Goal: Task Accomplishment & Management: Manage account settings

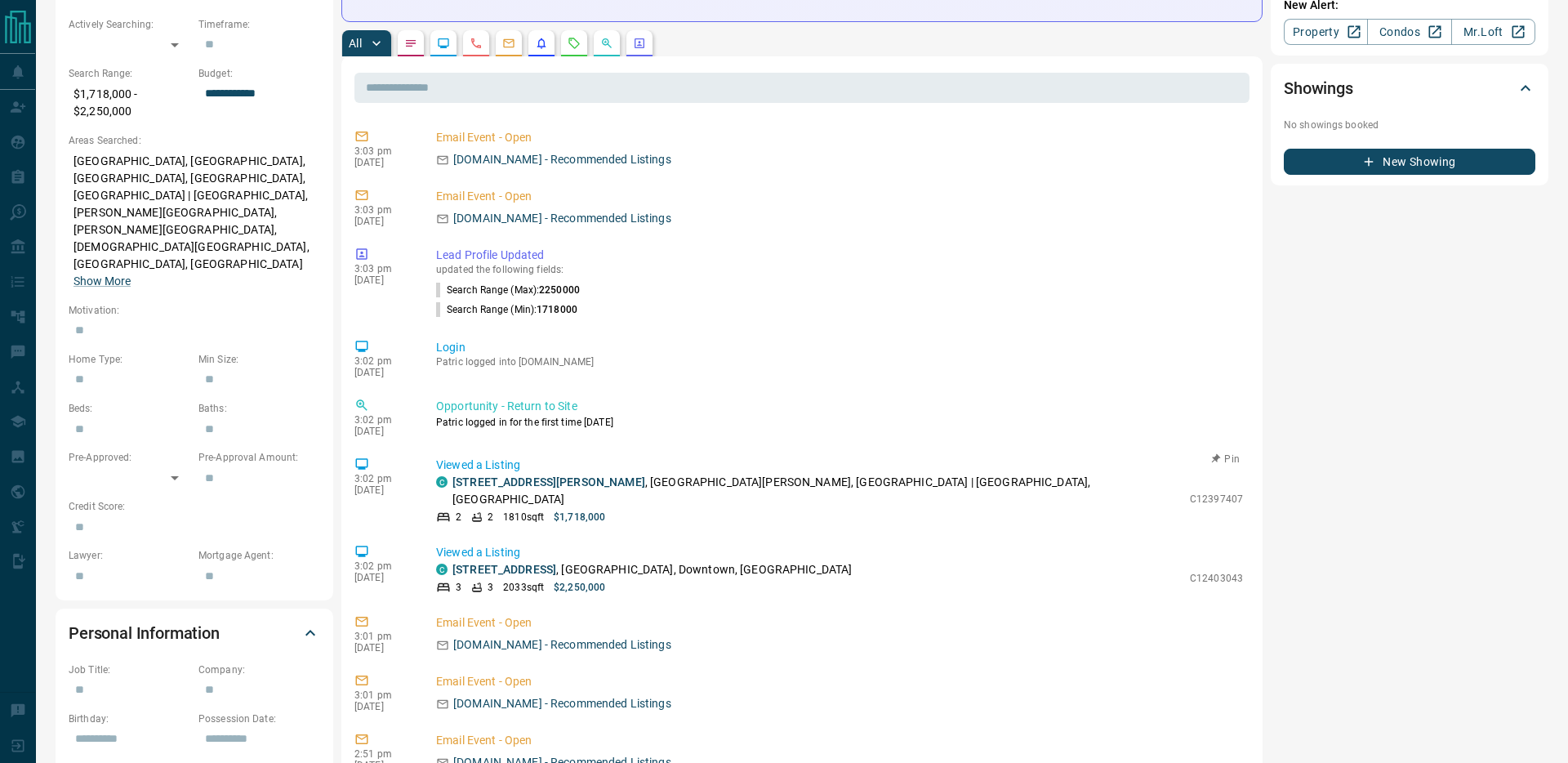
scroll to position [521, 0]
click at [514, 474] on link "4A - 66 Collier Street" at bounding box center [549, 481] width 193 height 13
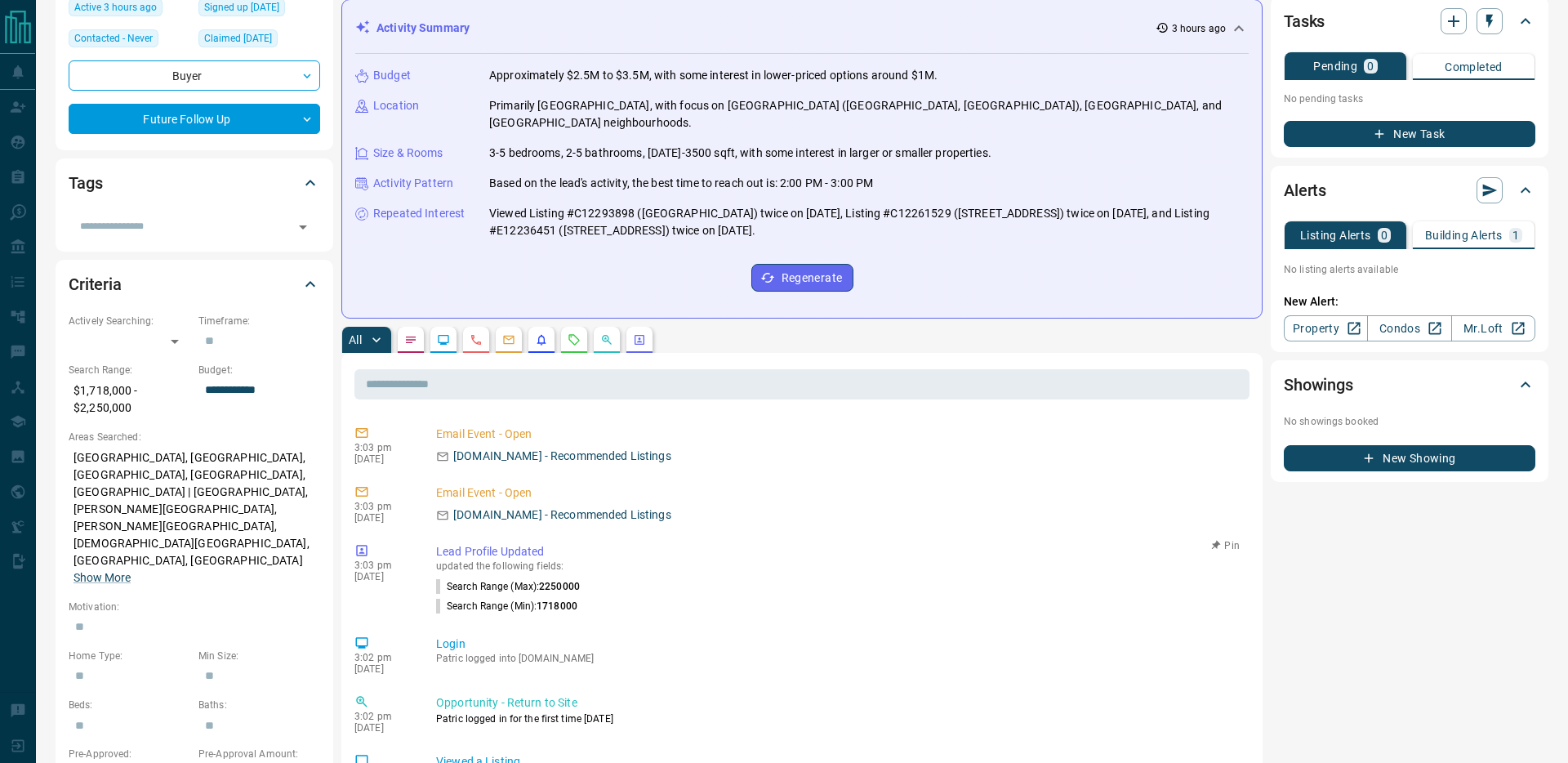
scroll to position [0, 0]
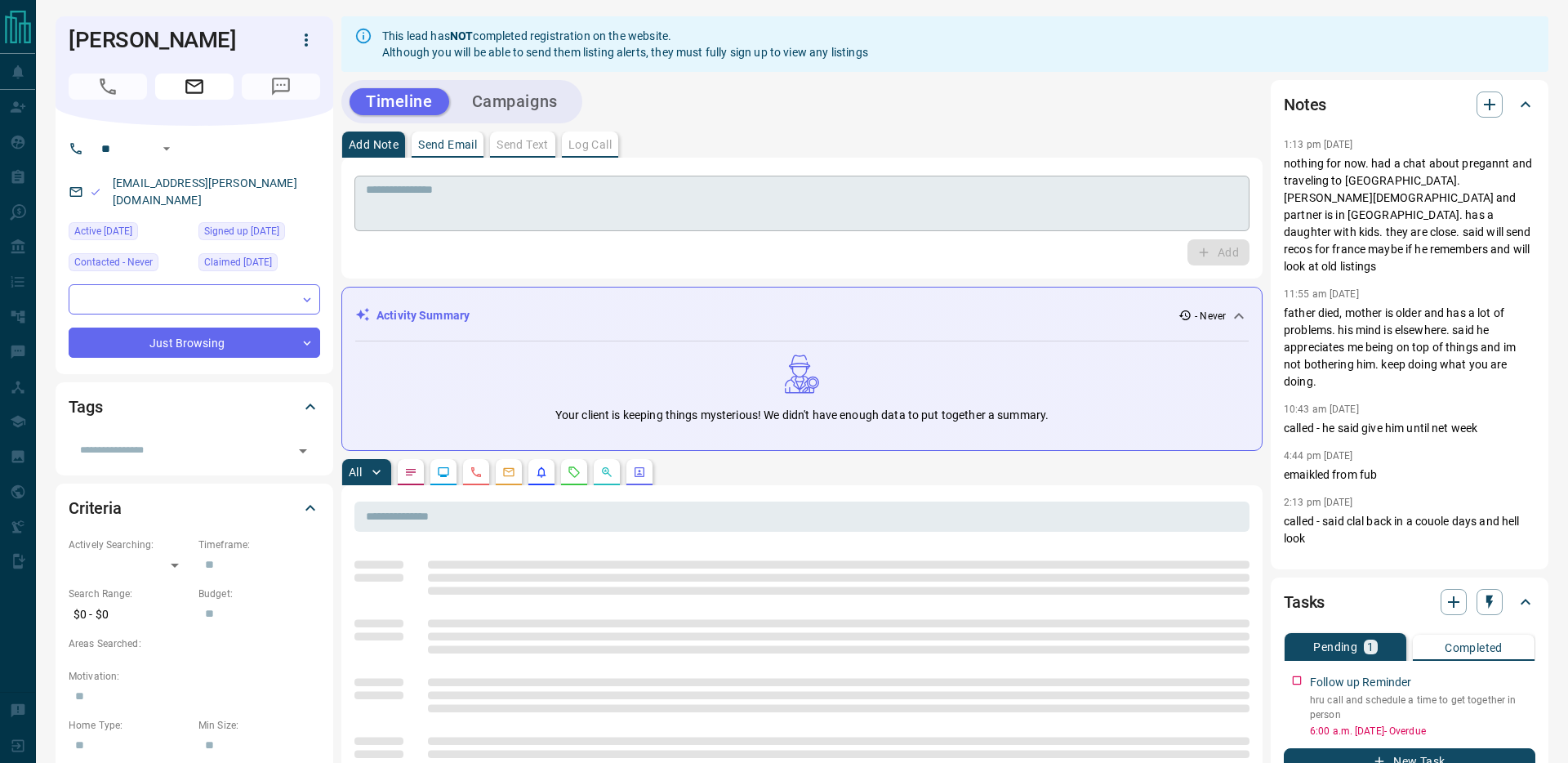
click at [728, 196] on textarea at bounding box center [801, 204] width 872 height 42
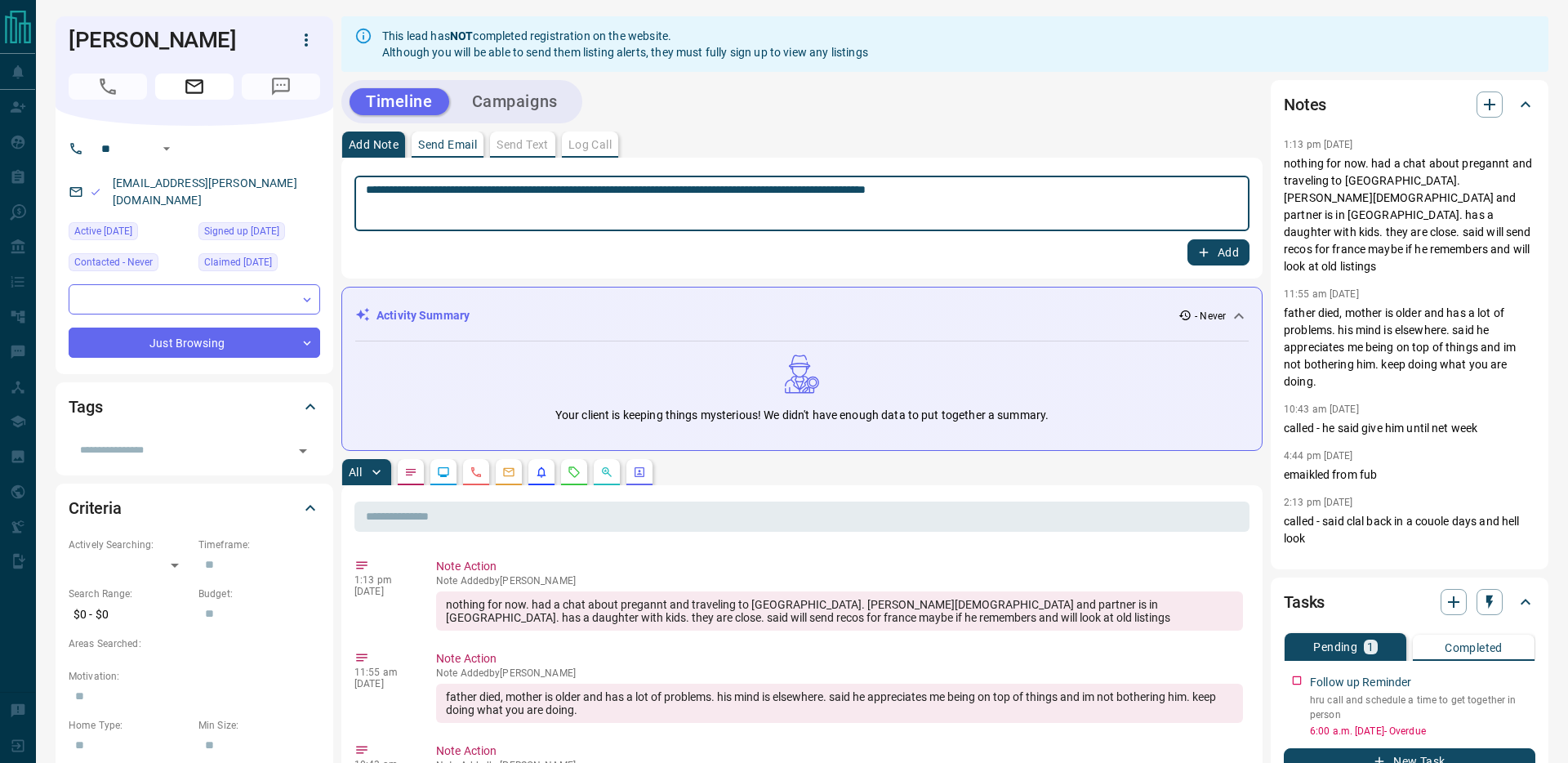
type textarea "**********"
click at [1208, 254] on icon "button" at bounding box center [1203, 253] width 15 height 15
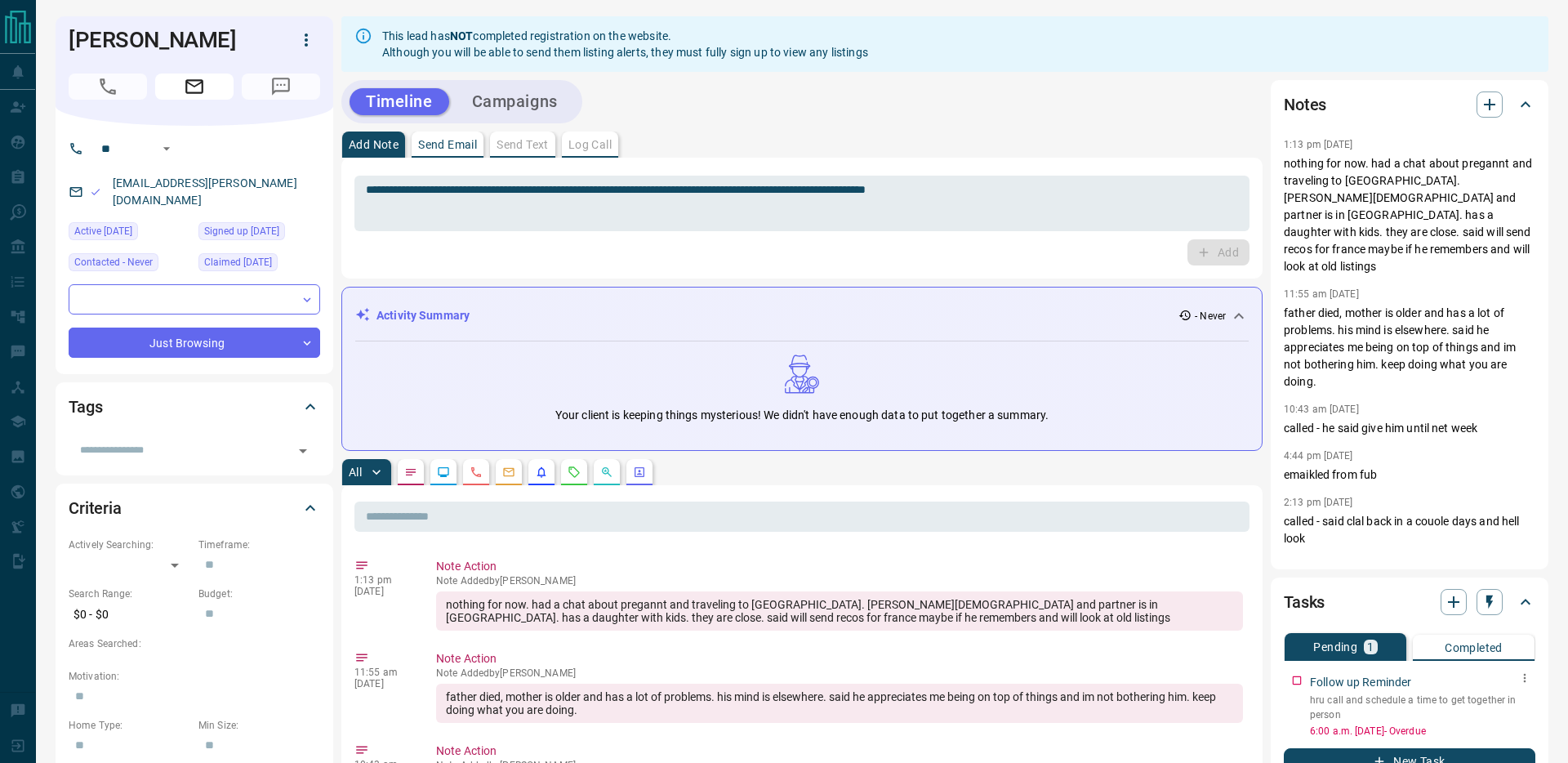
click at [1525, 675] on icon "button" at bounding box center [1525, 678] width 13 height 13
click at [1507, 704] on li "Edit" at bounding box center [1499, 707] width 72 height 25
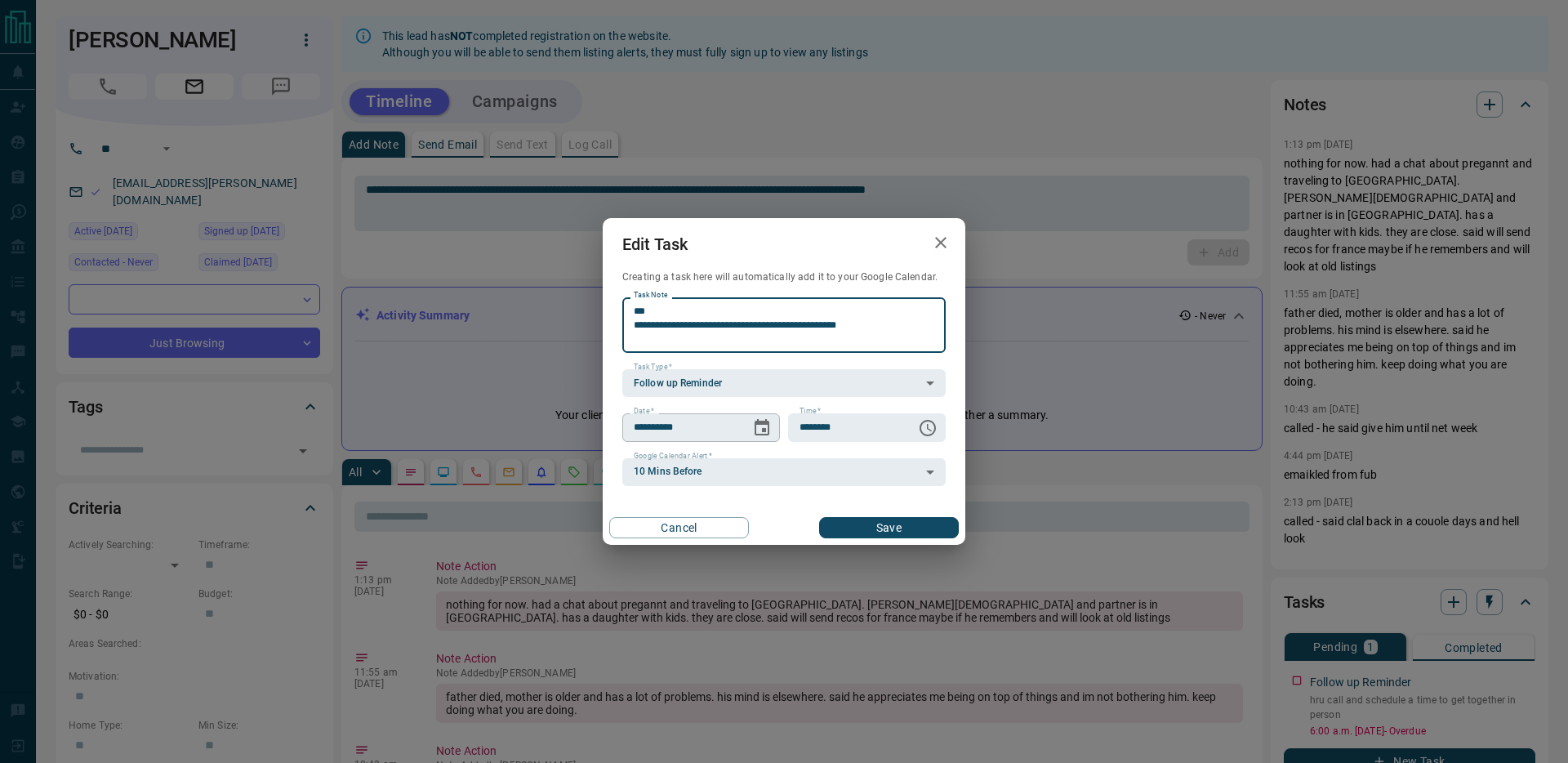
click at [763, 424] on icon "Choose date, selected date is Sep 15, 2025" at bounding box center [762, 428] width 20 height 20
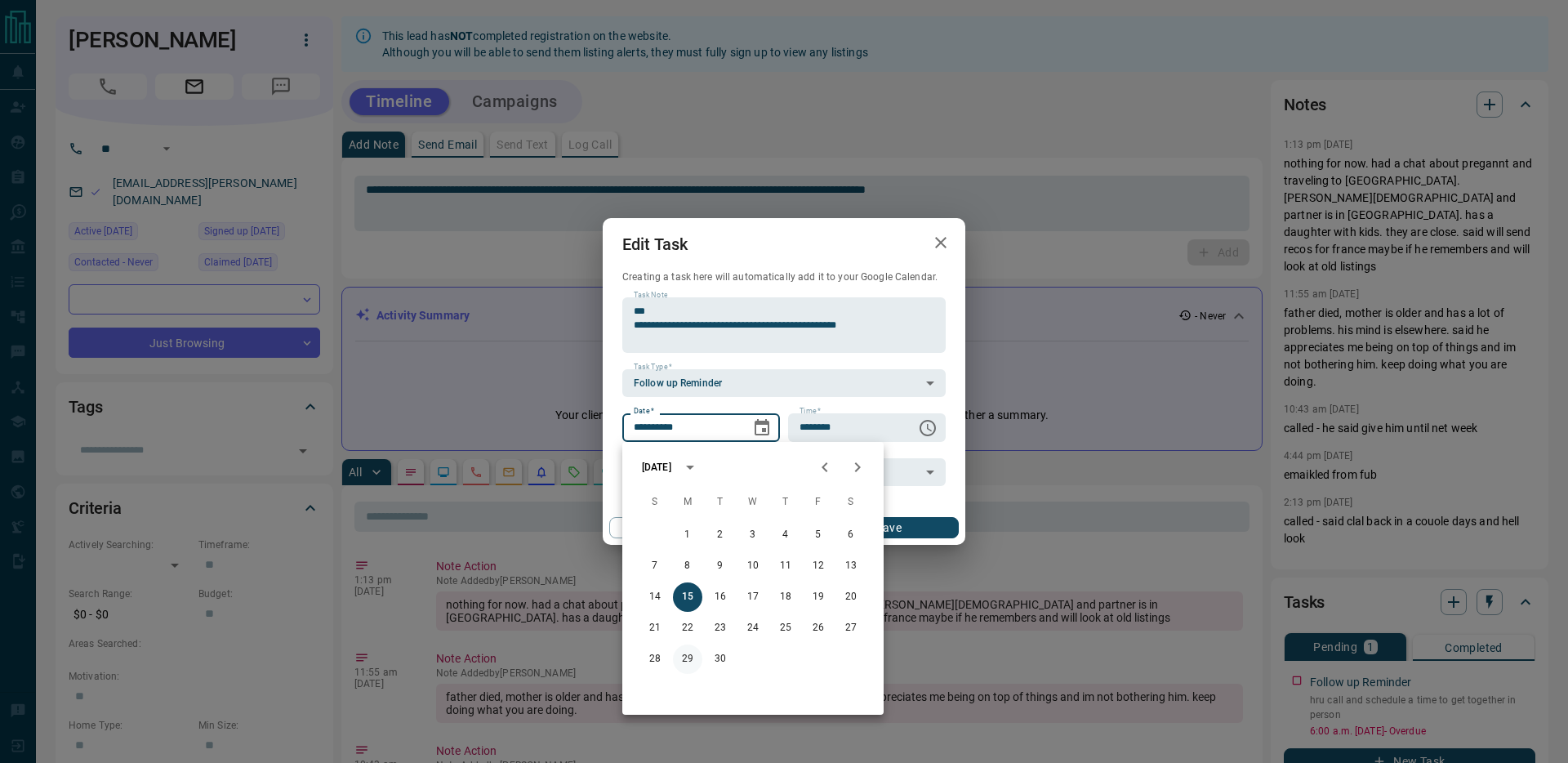
click at [690, 658] on button "29" at bounding box center [688, 659] width 29 height 29
type input "**********"
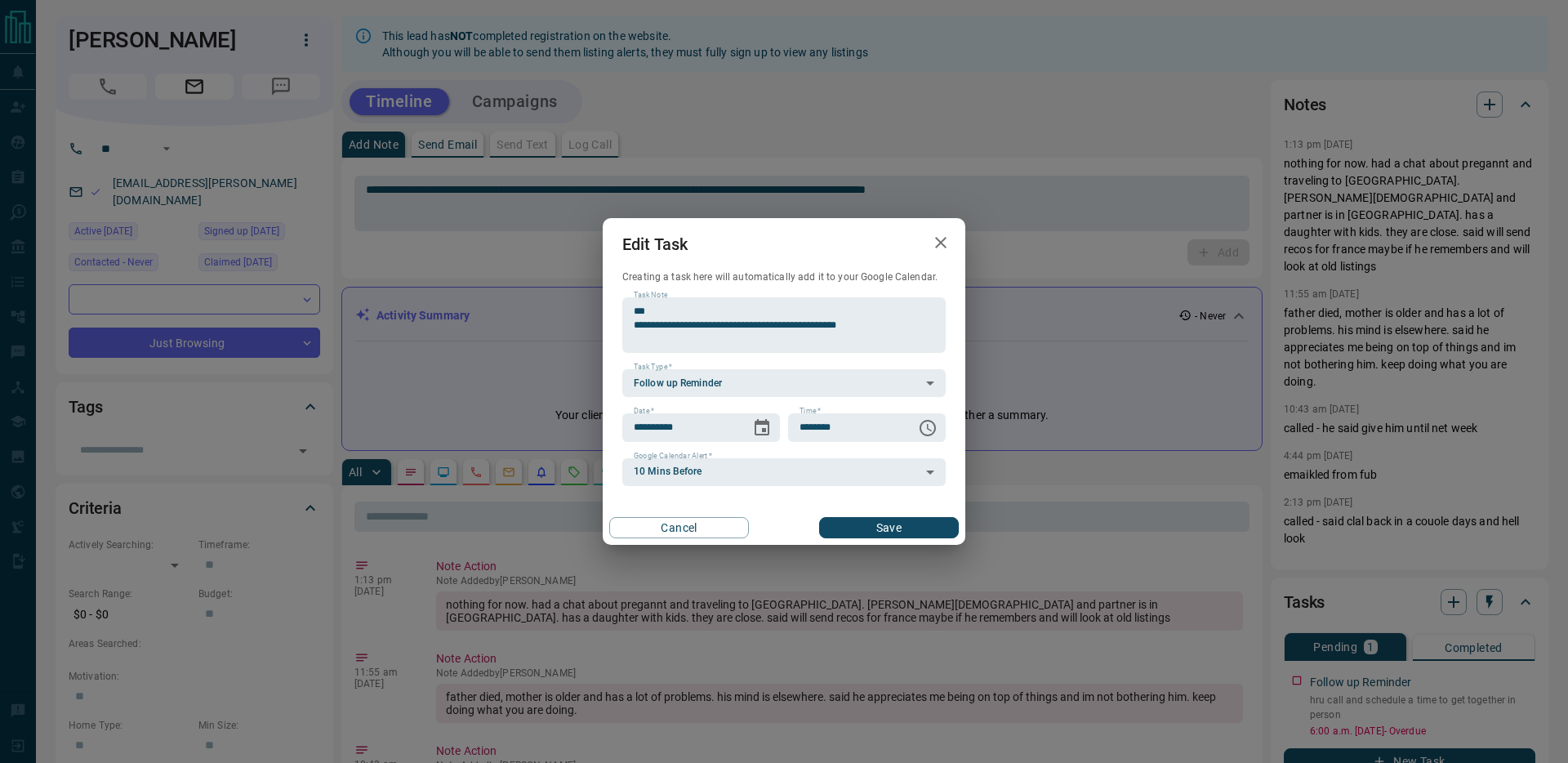
click at [898, 520] on button "Save" at bounding box center [889, 527] width 140 height 21
